Goal: Information Seeking & Learning: Check status

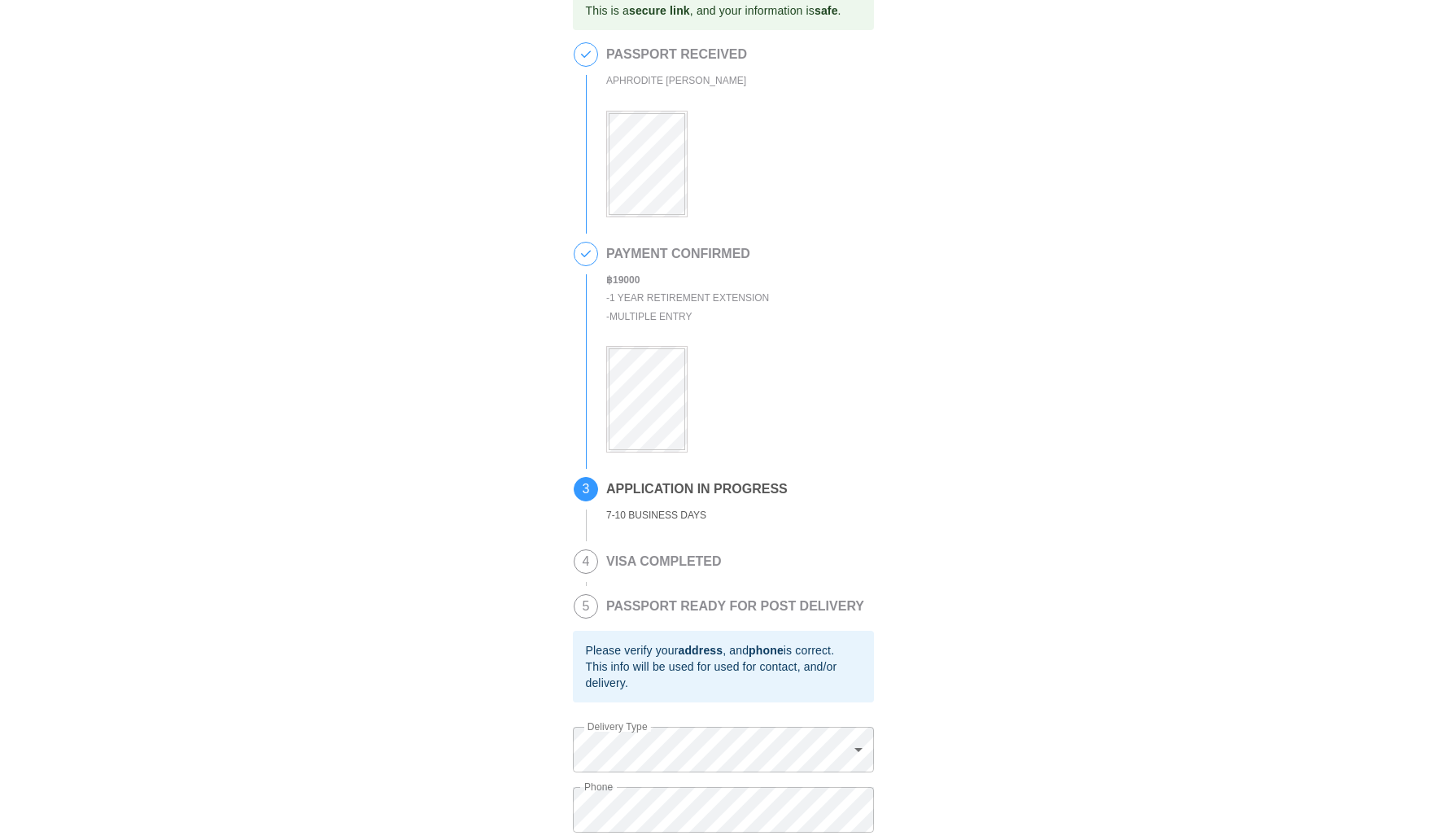
scroll to position [53, 0]
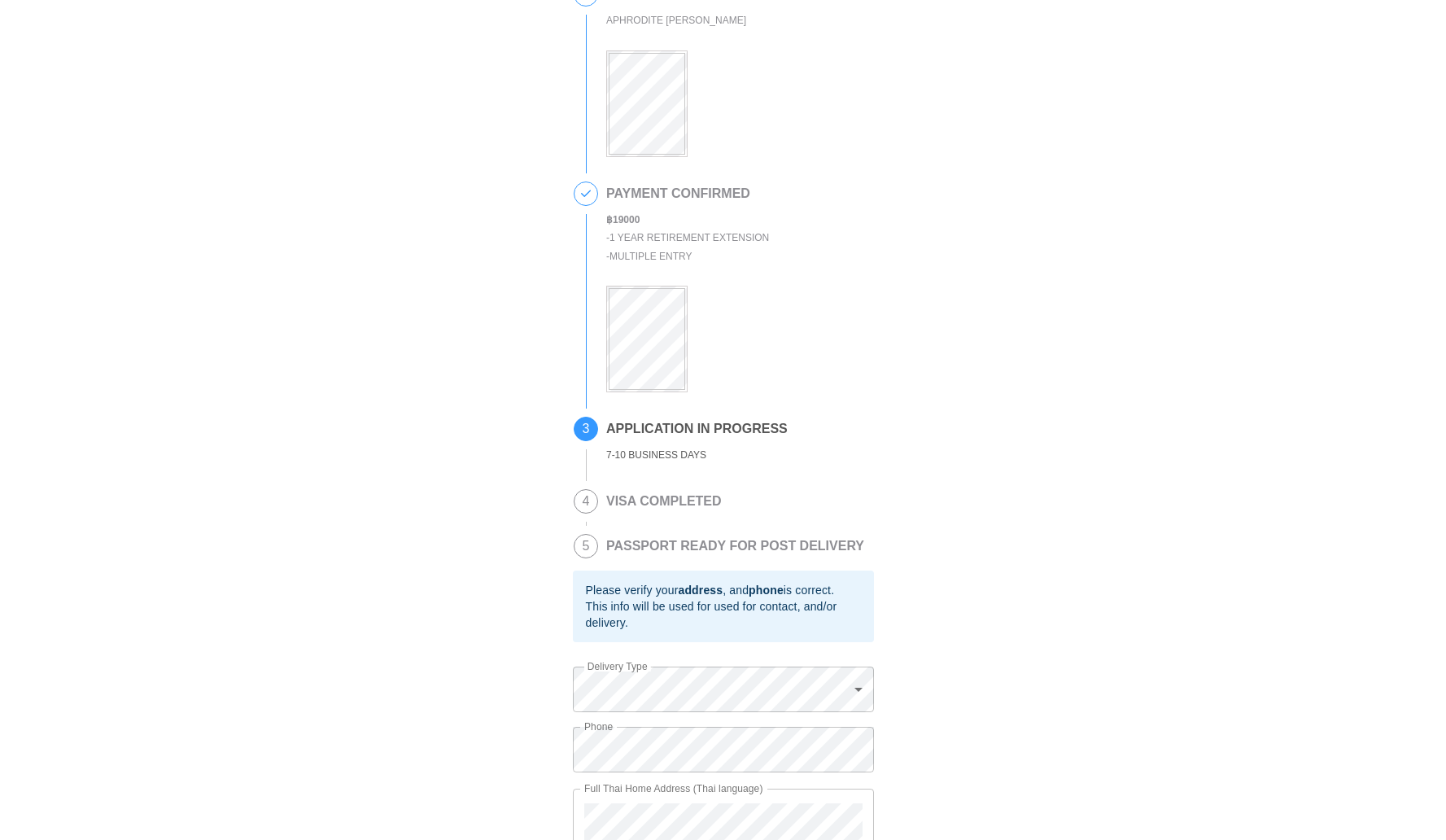
scroll to position [169, 0]
